Goal: Go to known website: Access a specific website the user already knows

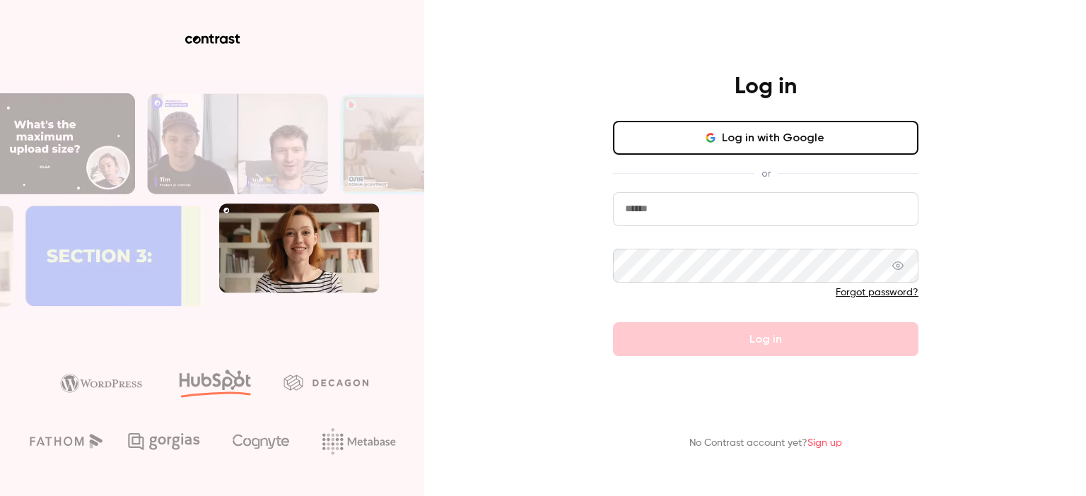
click at [714, 125] on button "Log in with Google" at bounding box center [765, 138] width 305 height 34
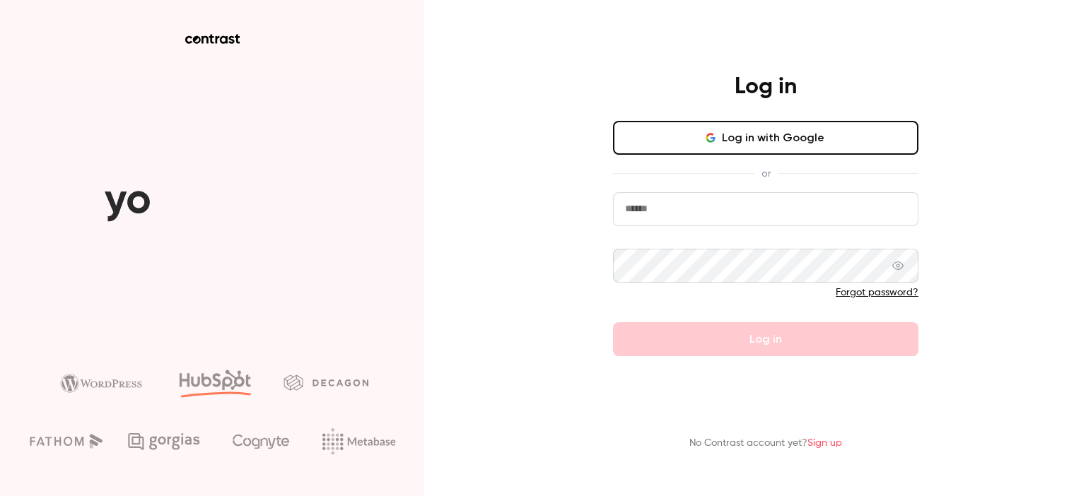
drag, startPoint x: 714, startPoint y: 125, endPoint x: 600, endPoint y: 119, distance: 114.7
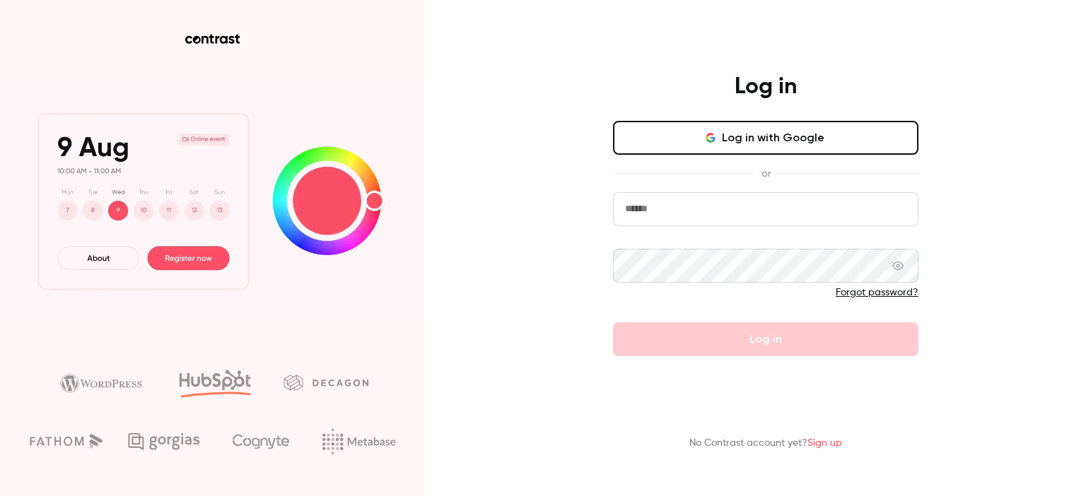
click at [600, 119] on div "Log in Log in with Google or Forgot password? Log in" at bounding box center [766, 215] width 368 height 284
click at [682, 148] on button "Log in with Google" at bounding box center [765, 138] width 305 height 34
